Goal: Book appointment/travel/reservation

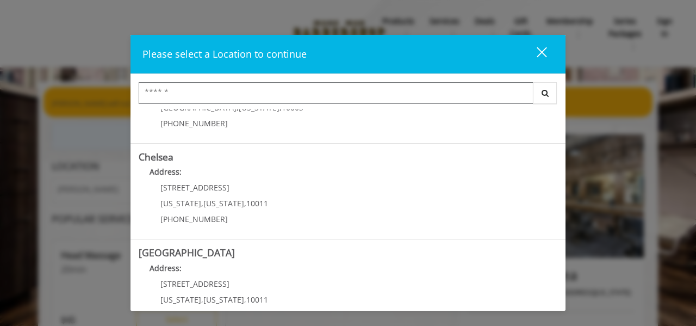
scroll to position [59, 0]
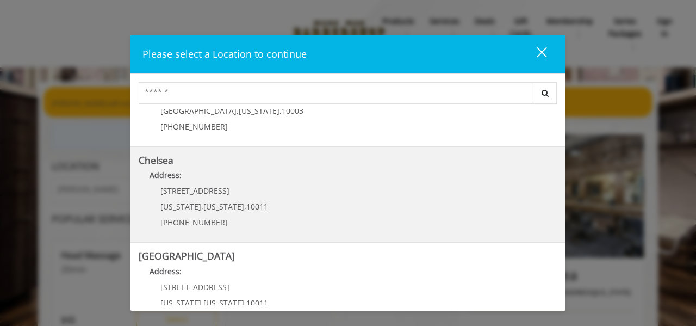
click at [163, 162] on b "Chelsea" at bounding box center [156, 159] width 35 height 13
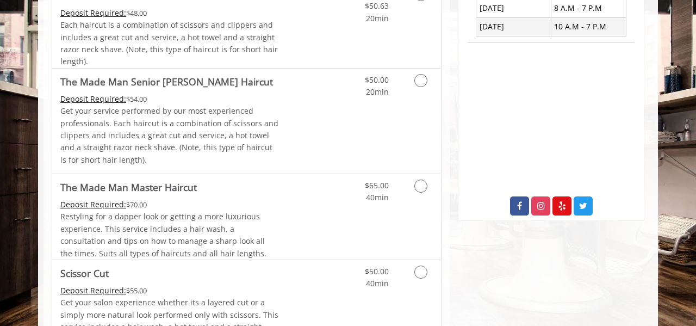
scroll to position [479, 0]
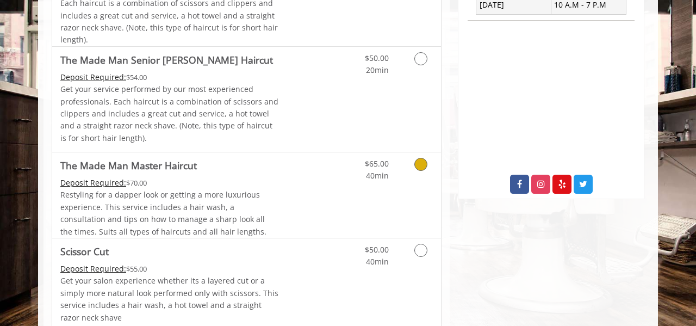
click at [119, 163] on Haircut "The Made Man Master Haircut" at bounding box center [128, 165] width 136 height 15
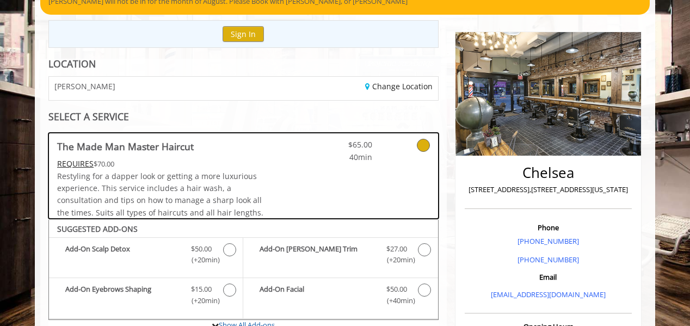
scroll to position [124, 0]
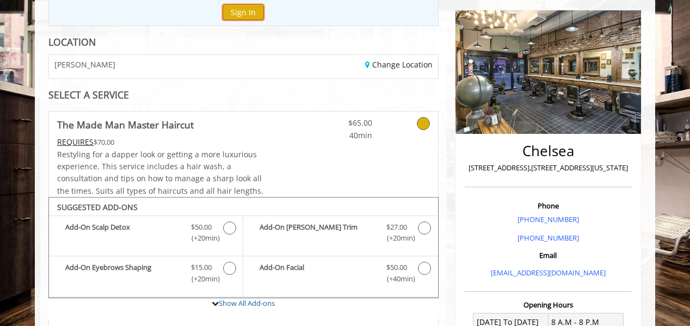
click at [237, 10] on button "Sign In" at bounding box center [242, 12] width 41 height 16
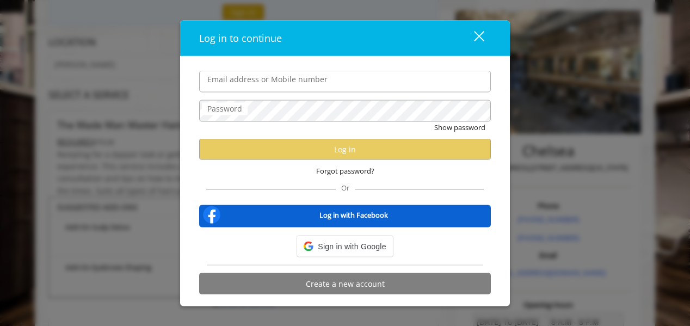
type input "**********"
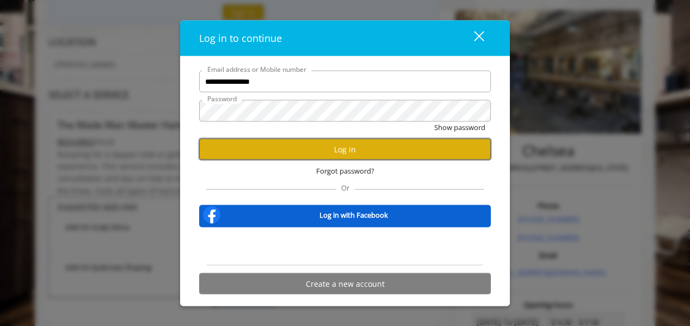
click at [266, 150] on button "Log in" at bounding box center [344, 149] width 291 height 21
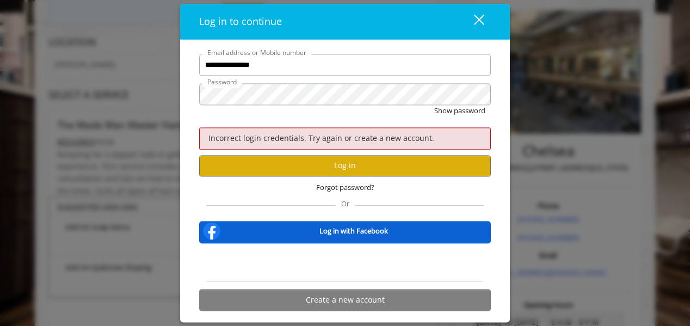
click at [477, 19] on div "close dialog" at bounding box center [479, 20] width 10 height 10
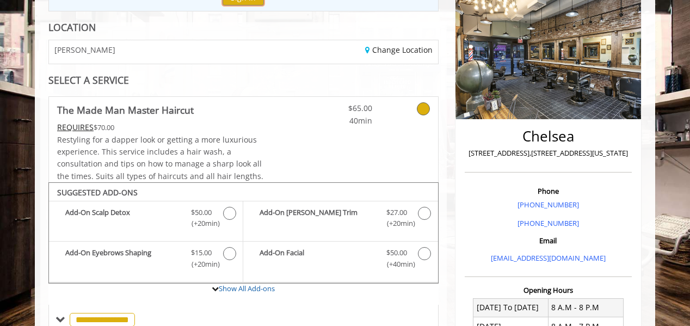
scroll to position [79, 0]
